Goal: Transaction & Acquisition: Purchase product/service

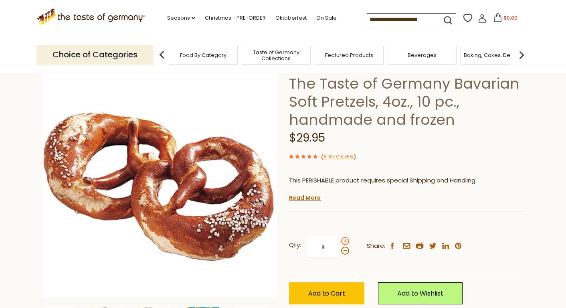
scroll to position [38, 0]
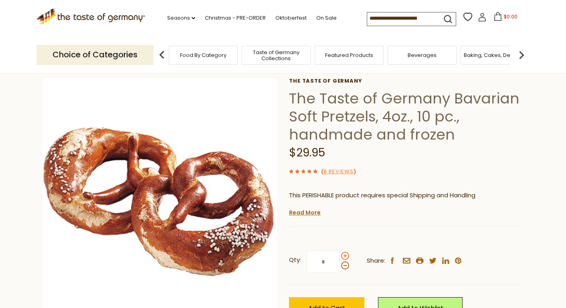
click at [345, 255] on span at bounding box center [345, 256] width 8 height 8
click at [339, 255] on input "*" at bounding box center [323, 261] width 33 height 22
click at [345, 255] on span at bounding box center [345, 256] width 8 height 8
click at [339, 255] on input "*" at bounding box center [323, 261] width 33 height 22
click at [346, 267] on span at bounding box center [345, 265] width 8 height 8
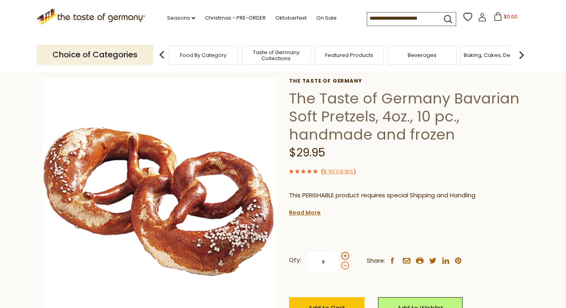
click at [339, 267] on input "*" at bounding box center [323, 261] width 33 height 22
type input "*"
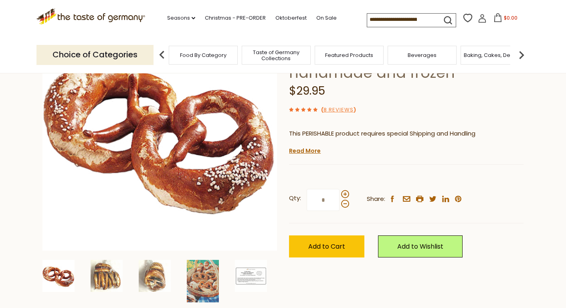
scroll to position [100, 0]
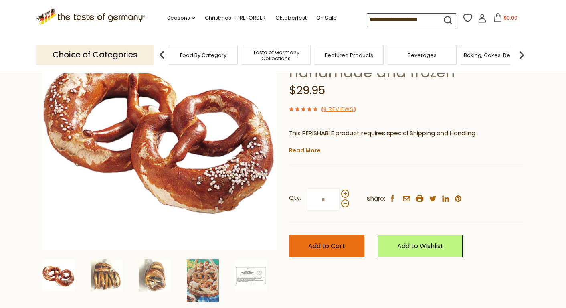
click at [352, 248] on button "Add to Cart" at bounding box center [326, 246] width 75 height 22
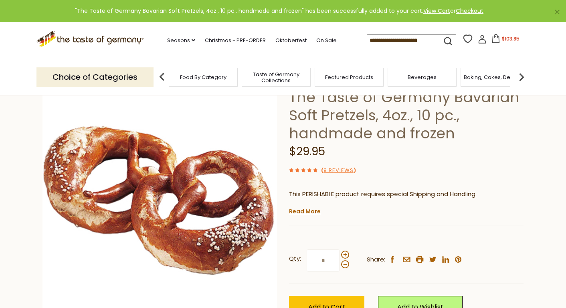
scroll to position [0, 0]
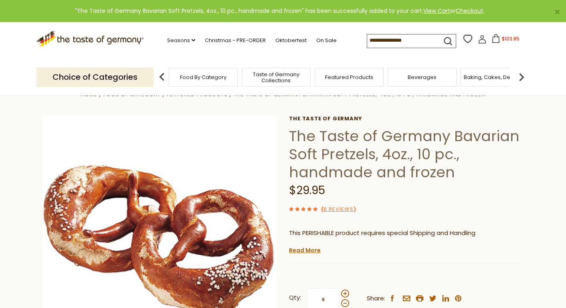
click at [345, 205] on div "( 8 Reviews )" at bounding box center [406, 209] width 234 height 10
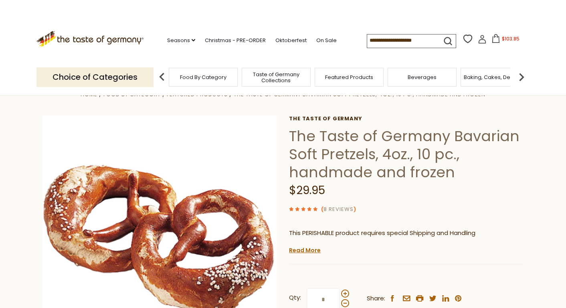
click at [345, 207] on link "8 Reviews" at bounding box center [338, 209] width 30 height 8
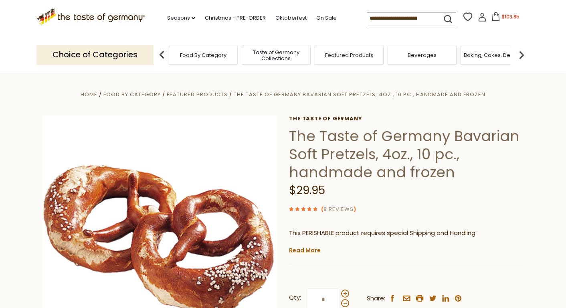
click at [345, 208] on link "8 Reviews" at bounding box center [338, 209] width 30 height 8
click at [295, 14] on link "Oktoberfest" at bounding box center [290, 18] width 31 height 9
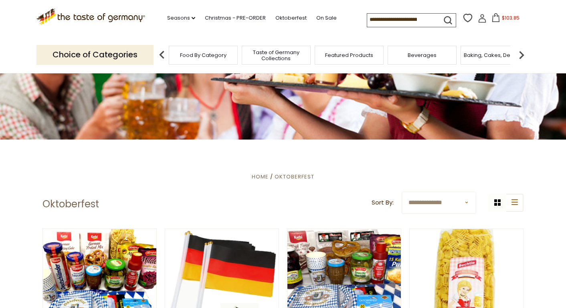
scroll to position [101, 0]
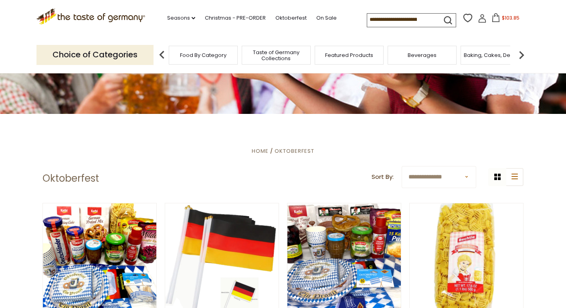
click at [372, 21] on input at bounding box center [401, 19] width 68 height 11
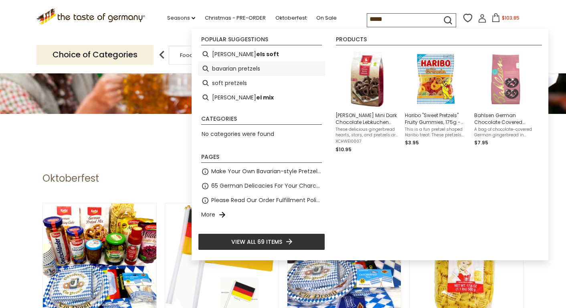
click at [233, 65] on li "bavarian pretzels" at bounding box center [261, 68] width 127 height 14
type input "**********"
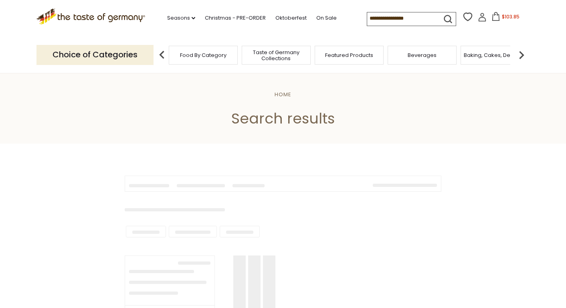
type input "**********"
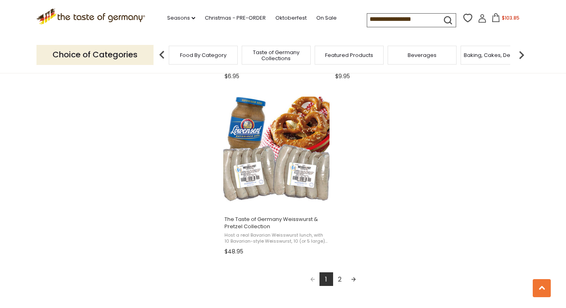
scroll to position [1357, 0]
